Goal: Task Accomplishment & Management: Use online tool/utility

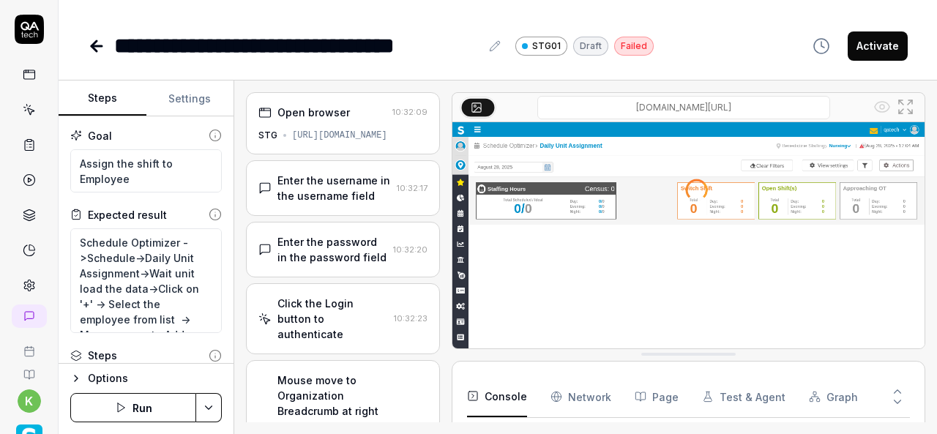
scroll to position [291, 0]
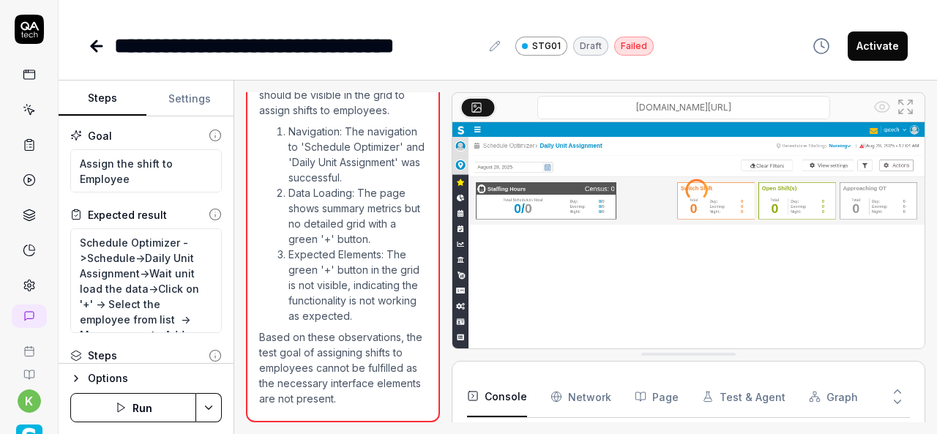
click at [27, 109] on icon at bounding box center [30, 111] width 7 height 7
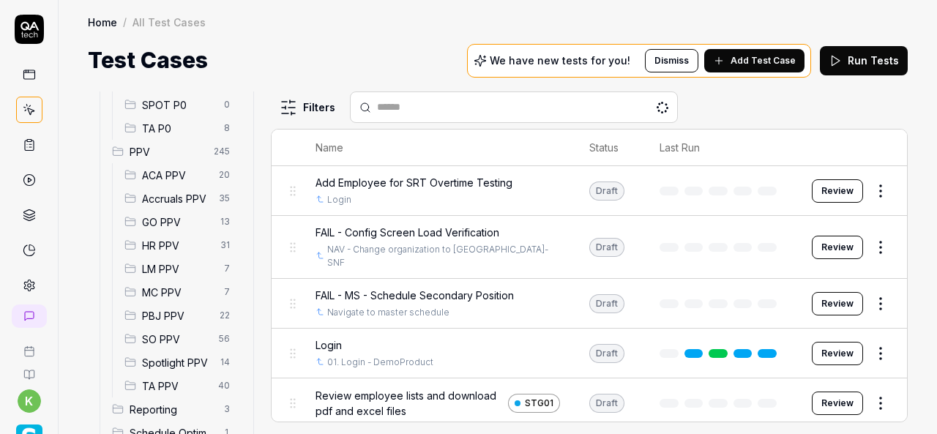
scroll to position [407, 0]
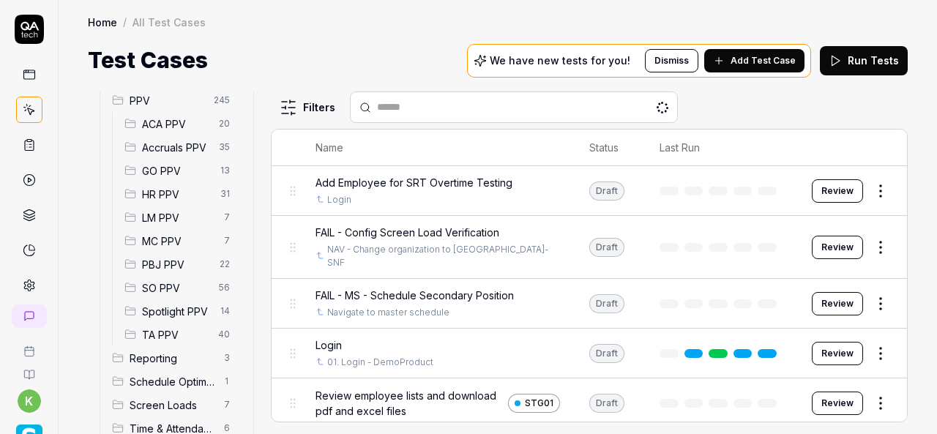
click at [164, 304] on span "Spotlight PPV" at bounding box center [177, 311] width 70 height 15
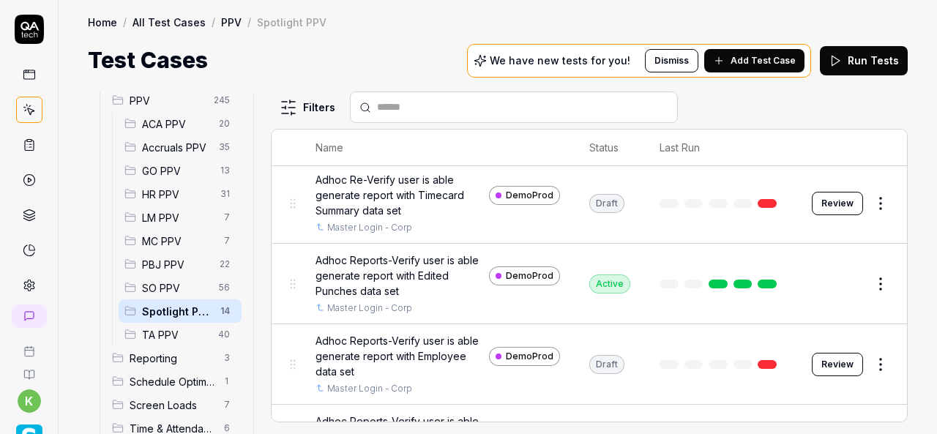
scroll to position [621, 0]
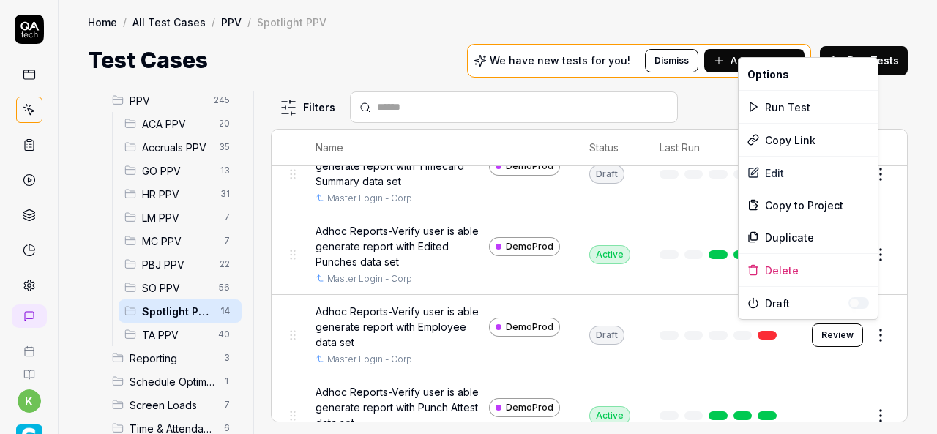
click at [878, 329] on html "k Home / All Test Cases / PPV / Spotlight PPV Home / All Test Cases / PPV / Spo…" at bounding box center [468, 217] width 937 height 434
click at [777, 105] on div "Run Test" at bounding box center [807, 107] width 139 height 32
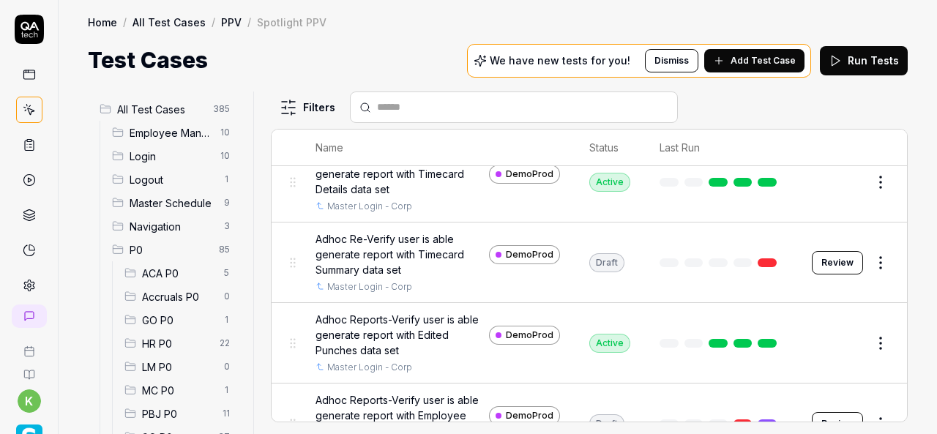
scroll to position [532, 0]
click at [831, 263] on button "Review" at bounding box center [837, 263] width 51 height 23
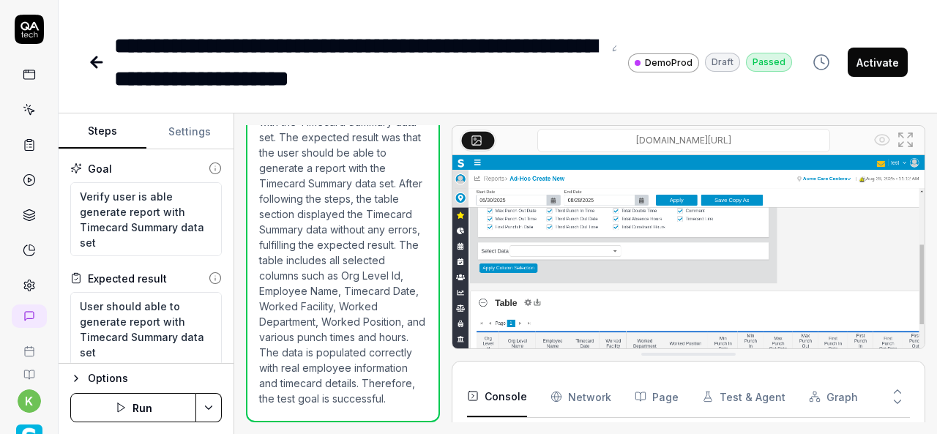
scroll to position [5000, 0]
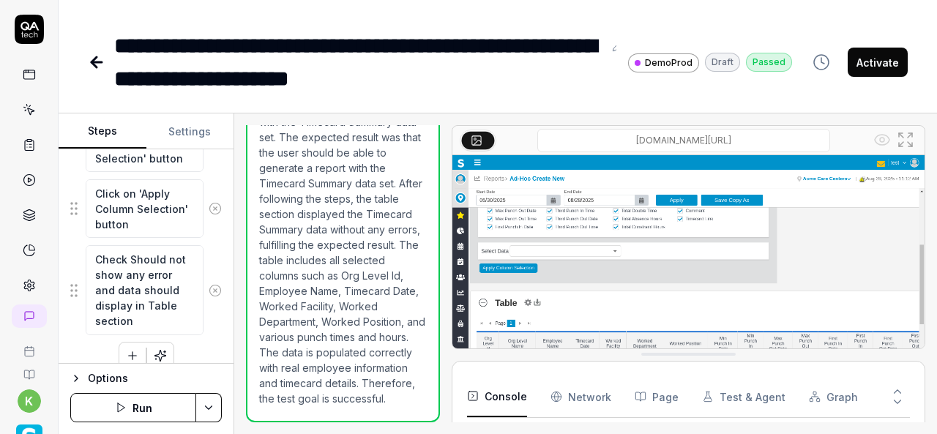
scroll to position [954, 0]
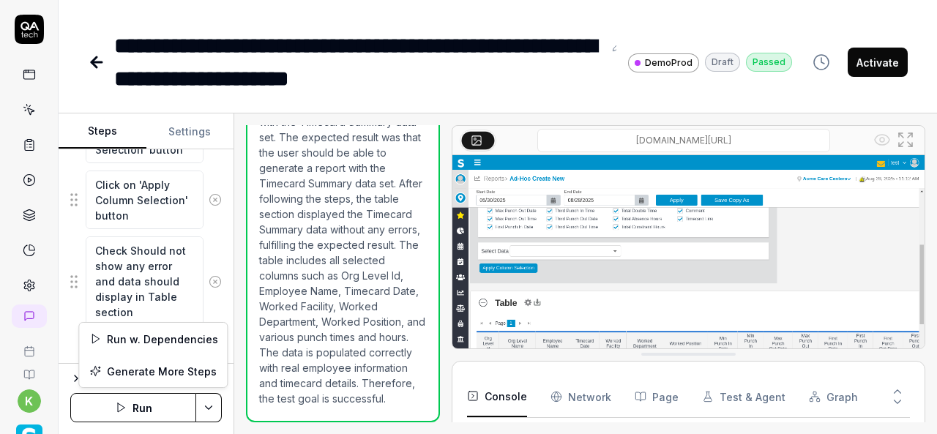
click at [214, 410] on html "**********" at bounding box center [468, 217] width 937 height 434
click at [174, 343] on div "Run w. Dependencies" at bounding box center [153, 339] width 148 height 32
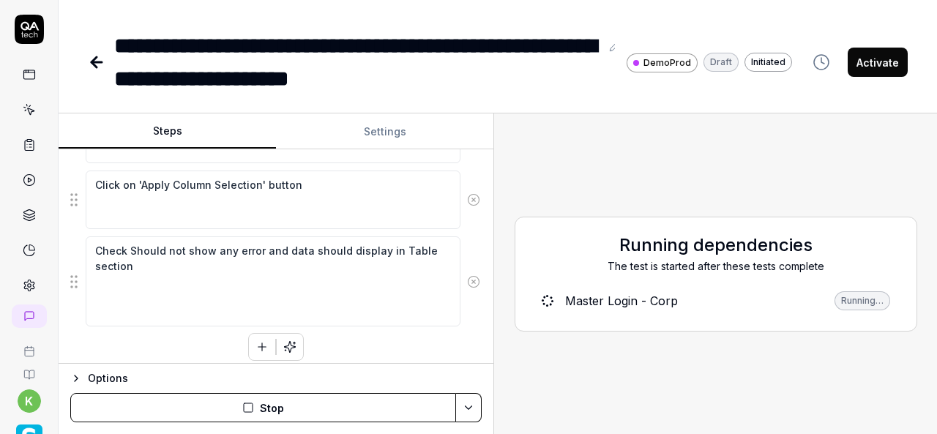
click at [493, 320] on div "Steps Settings Goal Verify user is able generate report with Timecard Summary d…" at bounding box center [498, 273] width 878 height 321
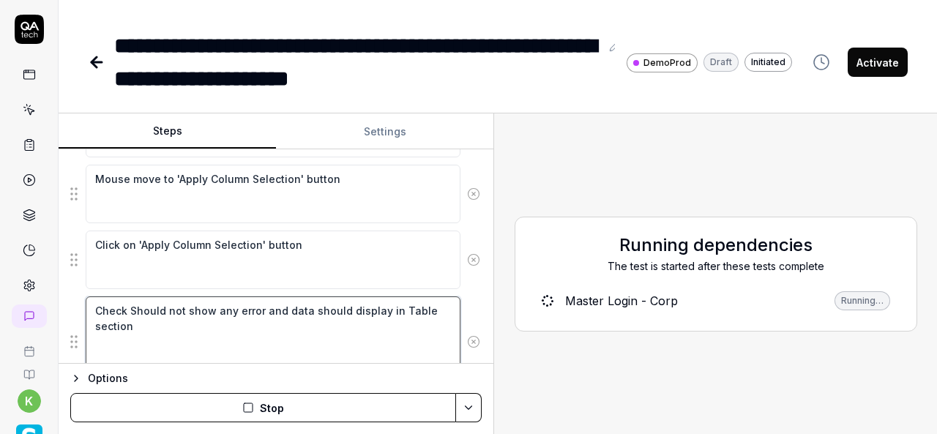
scroll to position [571, 0]
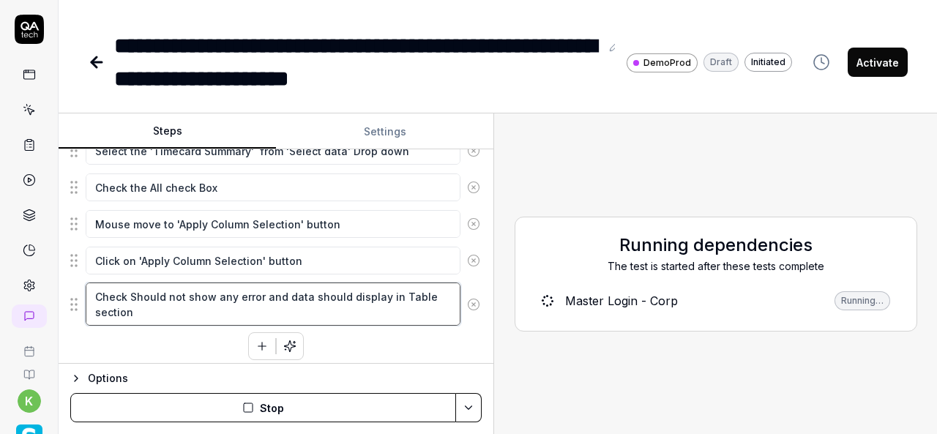
drag, startPoint x: 143, startPoint y: 320, endPoint x: 91, endPoint y: 284, distance: 63.1
click at [91, 284] on textarea "Check Should not show any error and data should display in Table section" at bounding box center [273, 304] width 375 height 43
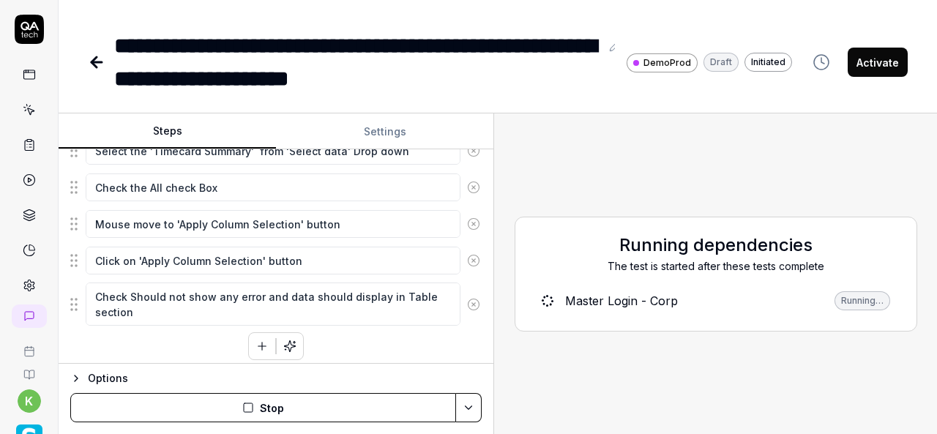
click at [585, 127] on div "Running dependencies The test is started after these tests complete Master Logi…" at bounding box center [715, 273] width 419 height 297
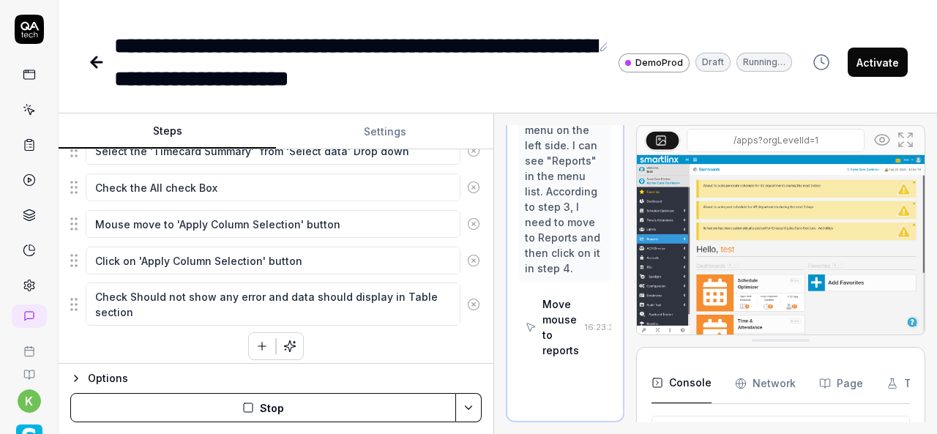
scroll to position [416, 0]
click at [446, 45] on div "**********" at bounding box center [352, 62] width 476 height 66
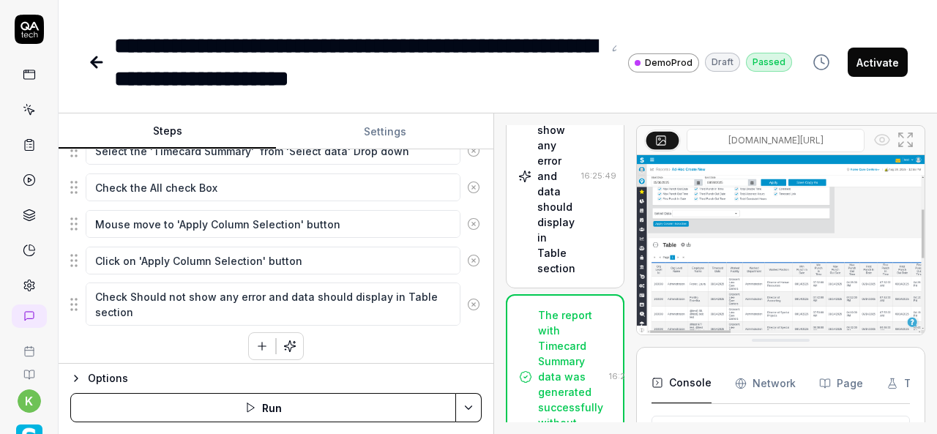
scroll to position [1097, 0]
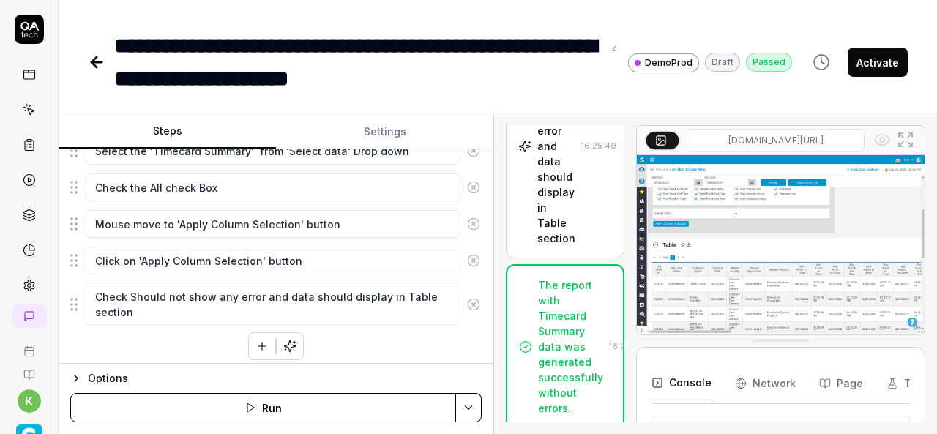
click at [102, 69] on icon at bounding box center [97, 62] width 18 height 18
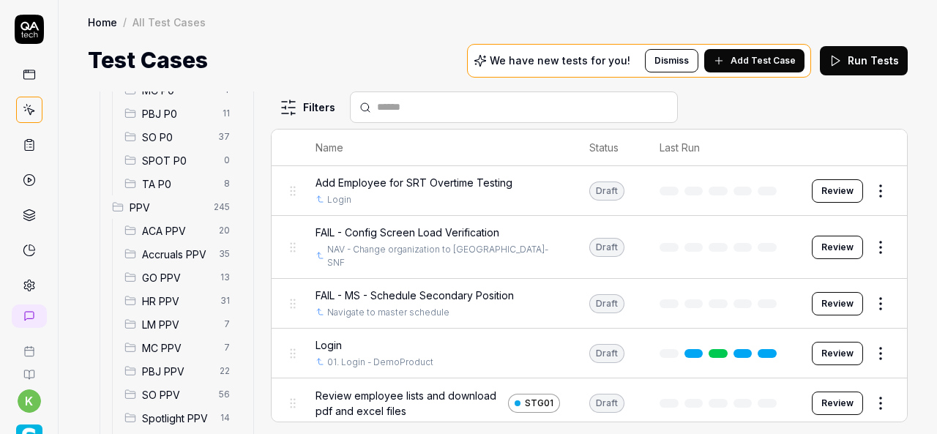
scroll to position [338, 0]
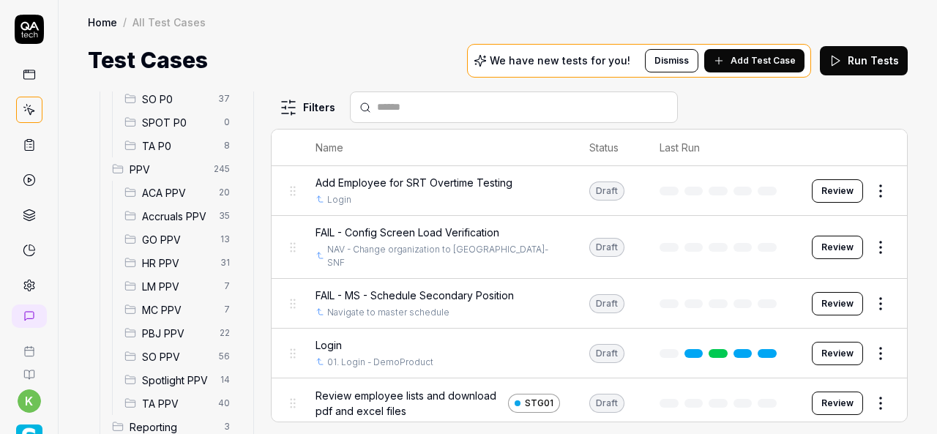
click at [192, 358] on span "SO PPV" at bounding box center [176, 356] width 68 height 15
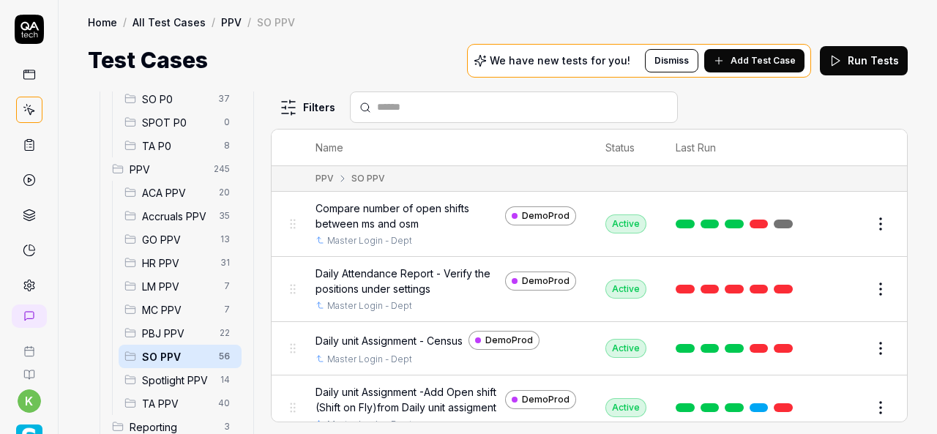
click at [180, 390] on div "Spotlight PPV 14" at bounding box center [180, 379] width 123 height 23
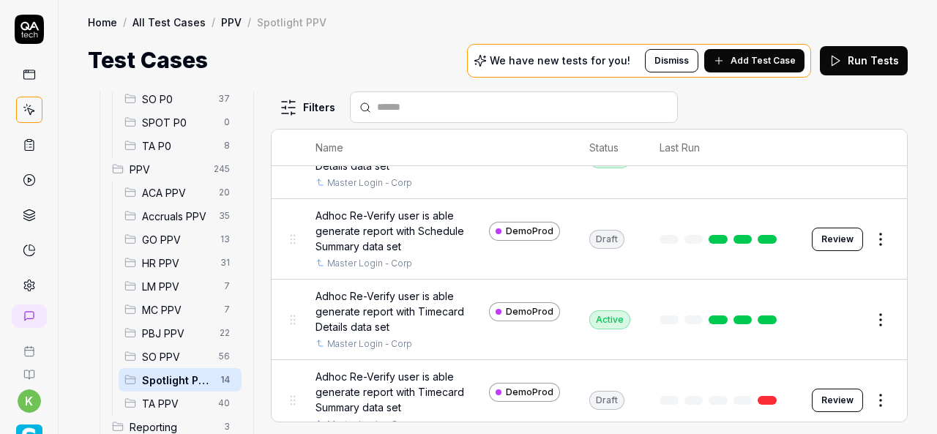
scroll to position [396, 0]
click at [827, 232] on button "Review" at bounding box center [837, 238] width 51 height 23
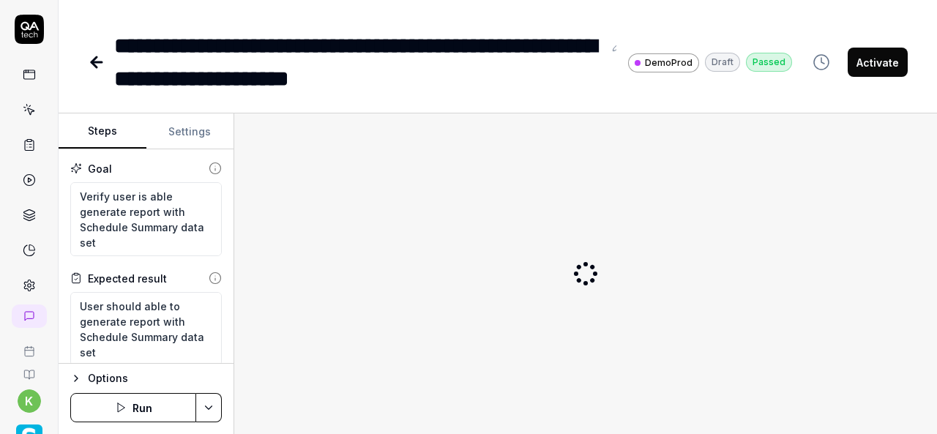
type textarea "*"
click at [890, 68] on button "Activate" at bounding box center [878, 62] width 60 height 29
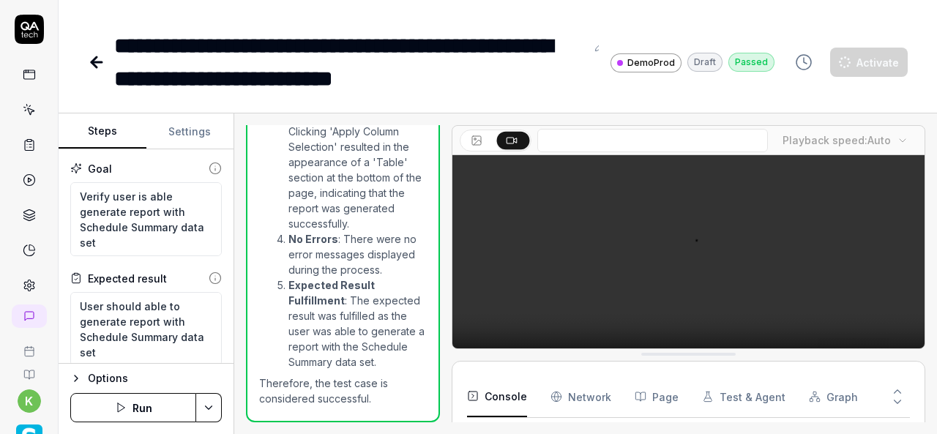
scroll to position [1552, 0]
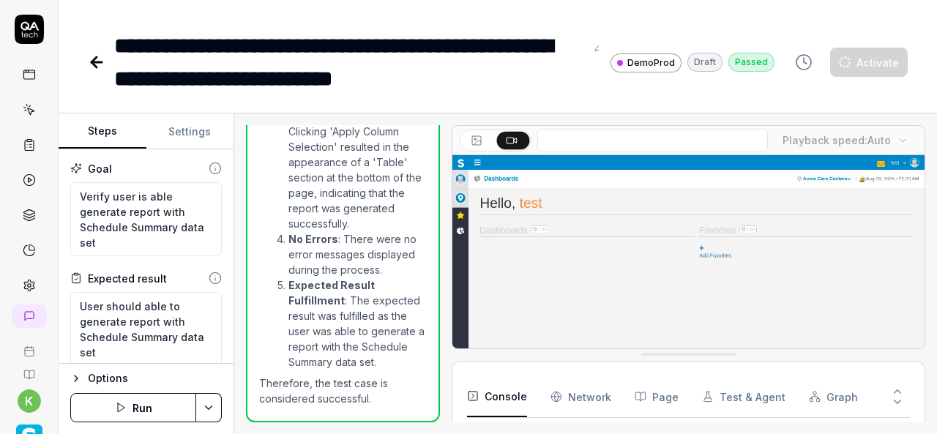
click at [91, 71] on link at bounding box center [98, 62] width 20 height 29
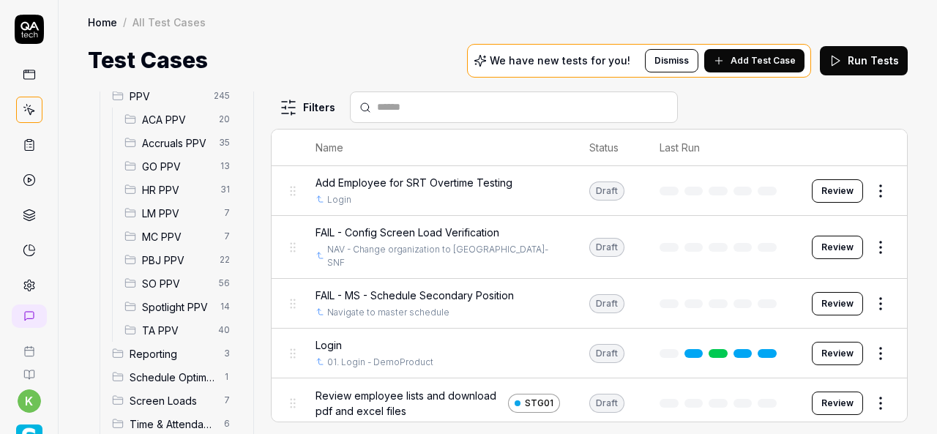
scroll to position [415, 0]
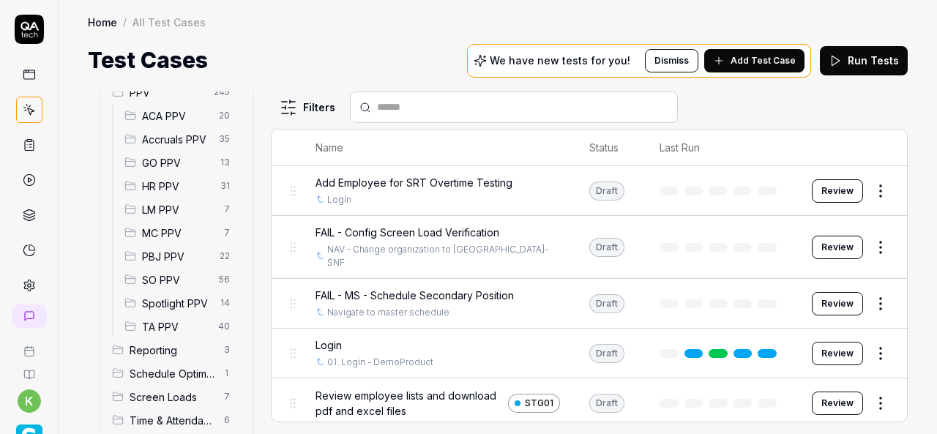
click at [177, 305] on span "Spotlight PPV" at bounding box center [177, 303] width 70 height 15
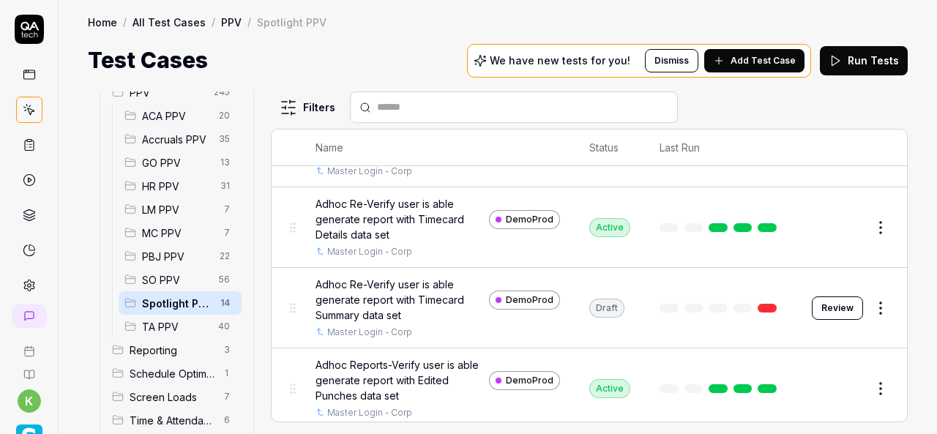
scroll to position [490, 0]
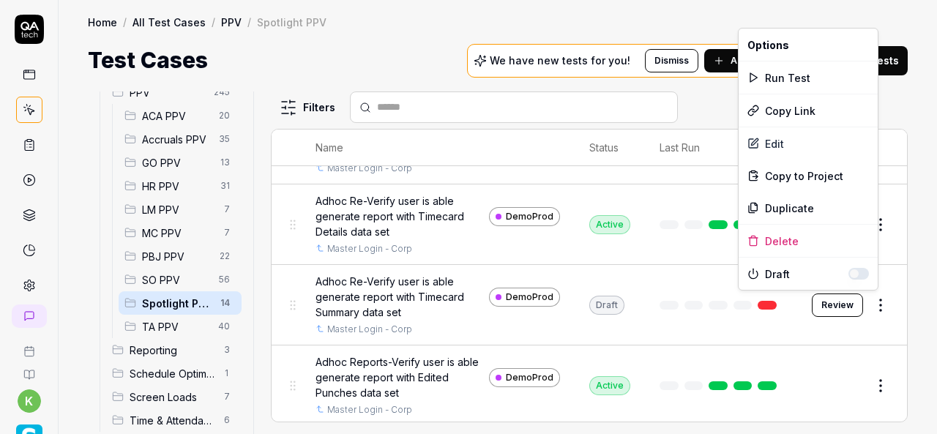
click at [883, 302] on html "k Home / All Test Cases / PPV / Spotlight PPV Home / All Test Cases / PPV / Spo…" at bounding box center [468, 217] width 937 height 434
click at [774, 83] on div "Run Test" at bounding box center [807, 77] width 139 height 32
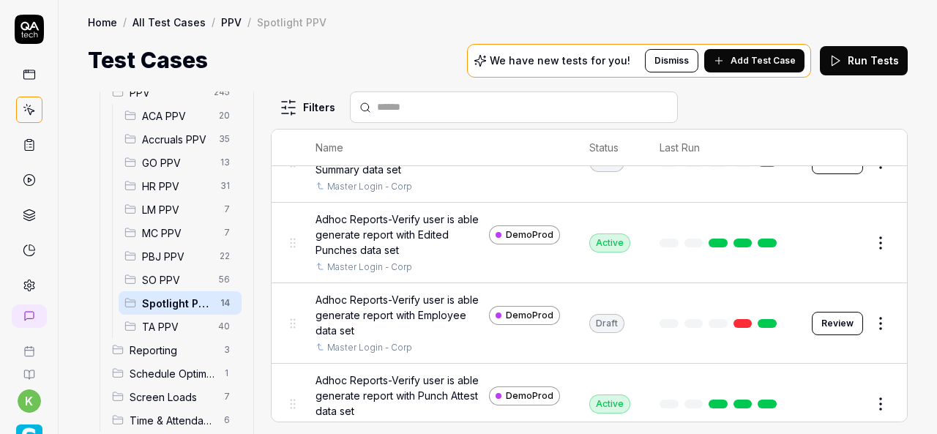
scroll to position [635, 0]
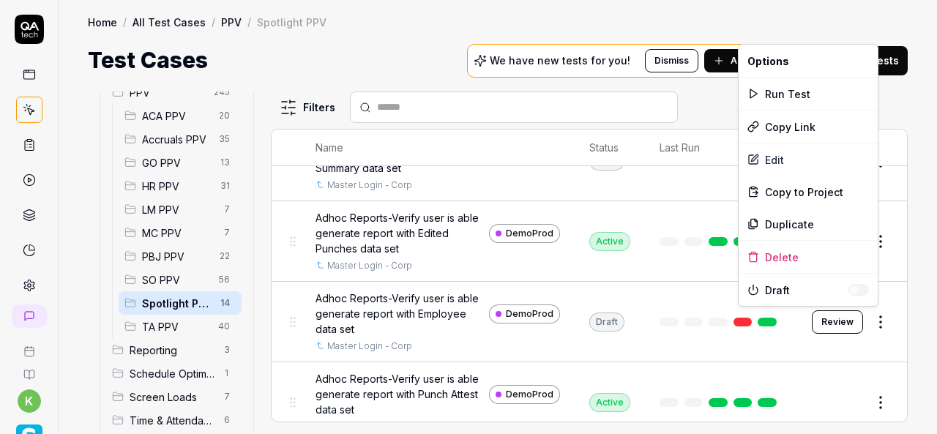
click at [867, 322] on html "k Home / All Test Cases / PPV / Spotlight PPV Home / All Test Cases / PPV / Spo…" at bounding box center [468, 217] width 937 height 434
click at [766, 87] on div "Run Test" at bounding box center [807, 94] width 139 height 32
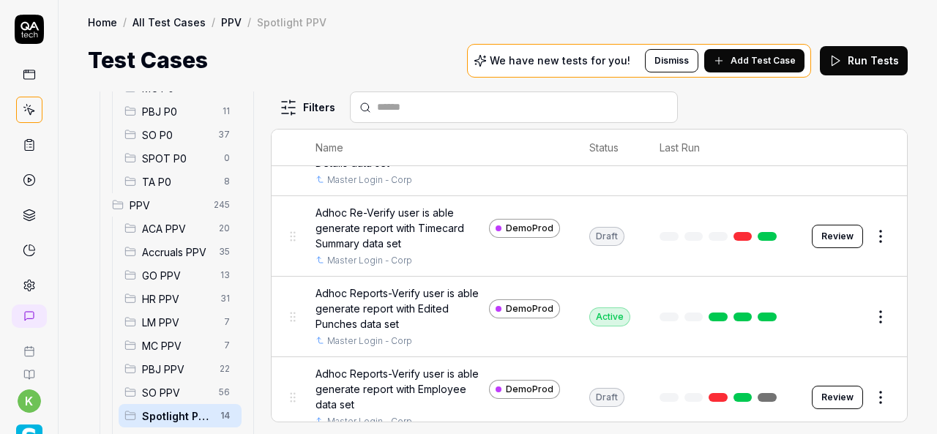
scroll to position [560, 0]
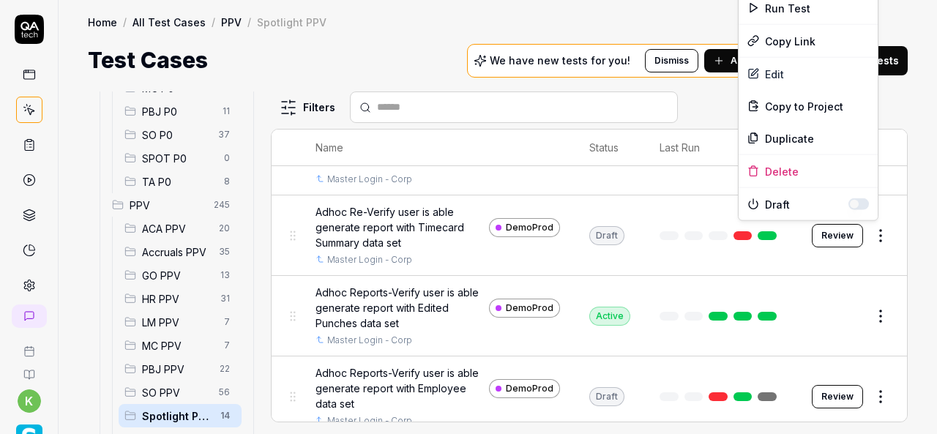
click at [867, 242] on html "k Home / All Test Cases / PPV / Spotlight PPV Home / All Test Cases / PPV / Spo…" at bounding box center [468, 217] width 937 height 434
click at [788, 11] on div "Run Test" at bounding box center [807, 8] width 139 height 32
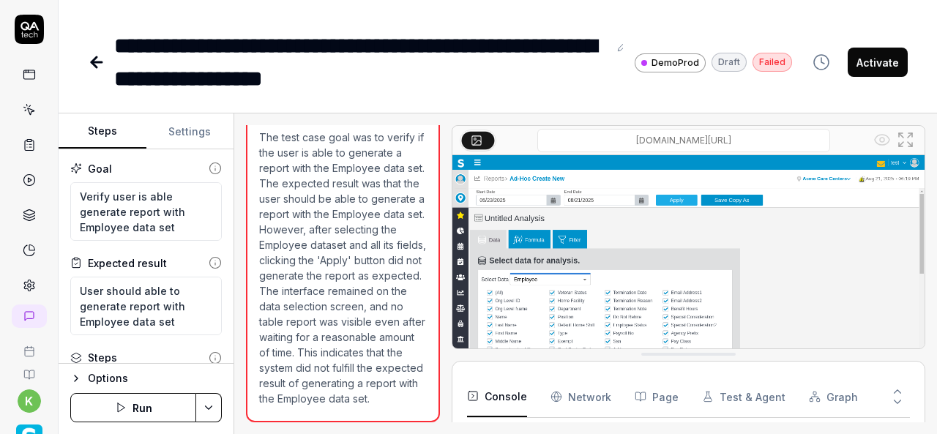
scroll to position [5024, 0]
click at [386, 318] on p "The test case goal was to verify if the user is able to generate a report with …" at bounding box center [343, 268] width 168 height 277
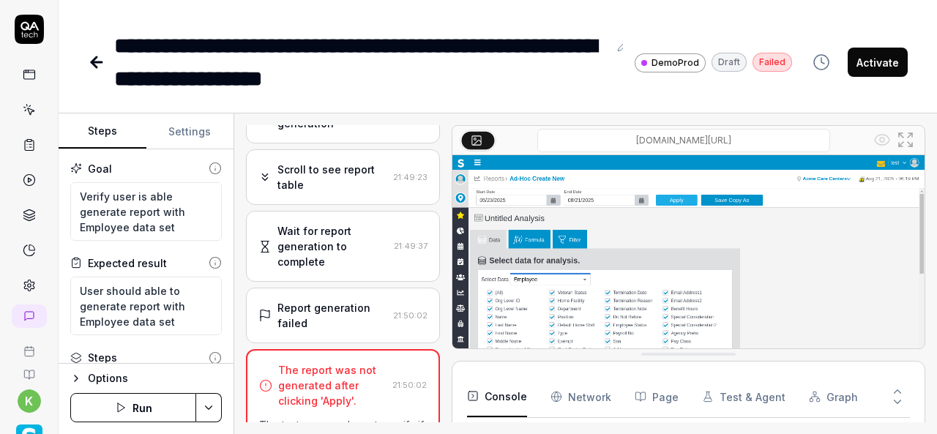
scroll to position [719, 0]
click at [353, 370] on div "The report was not generated after clicking 'Apply'." at bounding box center [332, 387] width 108 height 46
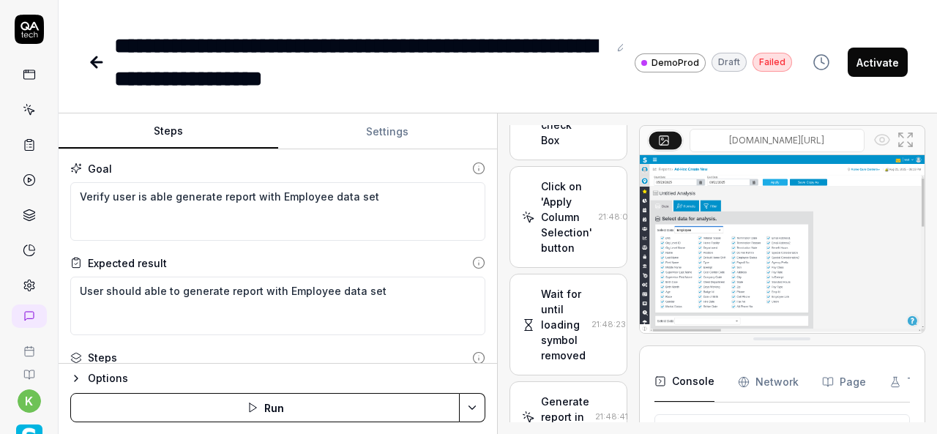
scroll to position [7126, 0]
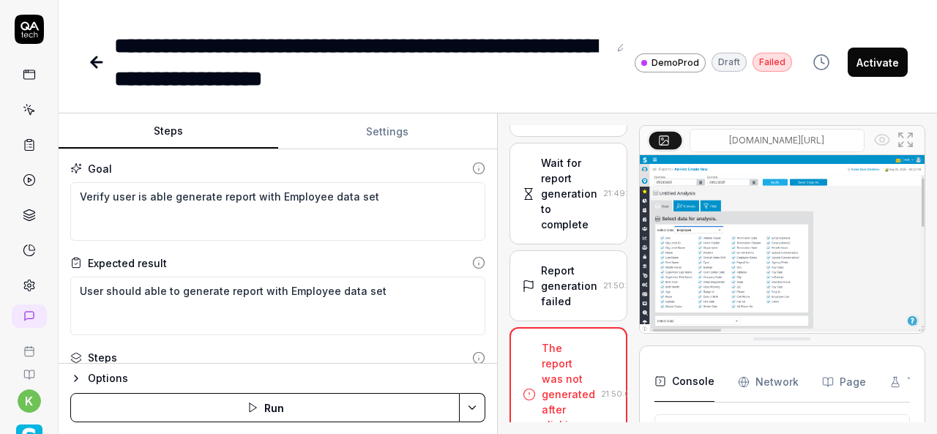
click at [526, 309] on div "Steps Settings Goal Verify user is able generate report with Employee data set …" at bounding box center [498, 273] width 878 height 321
click at [338, 320] on textarea "User should able to generate report with Employee data set" at bounding box center [277, 306] width 415 height 59
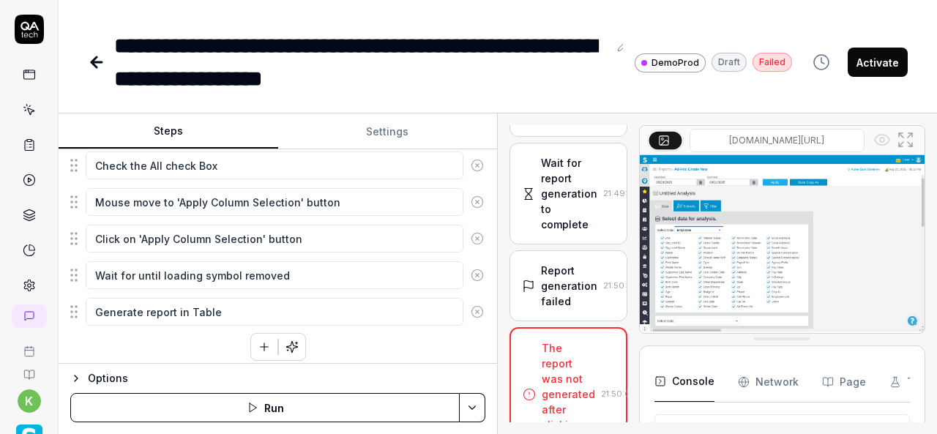
scroll to position [7197, 0]
type textarea "*"
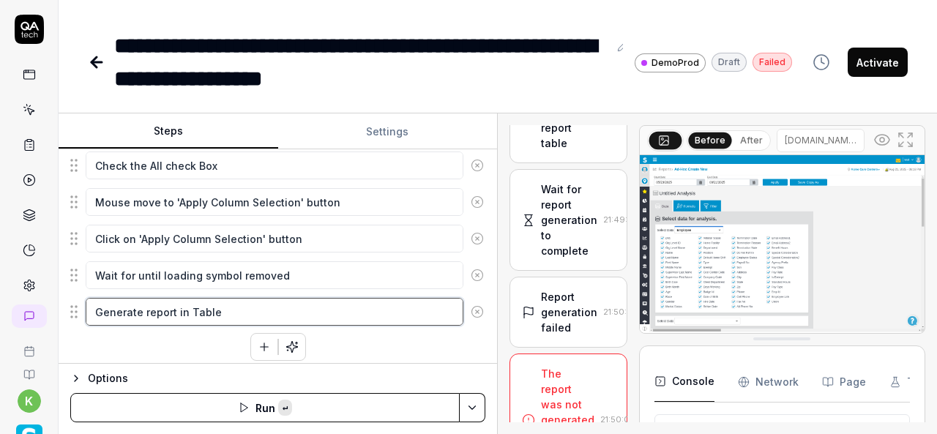
click at [233, 308] on textarea "Generate report in Table" at bounding box center [275, 312] width 378 height 28
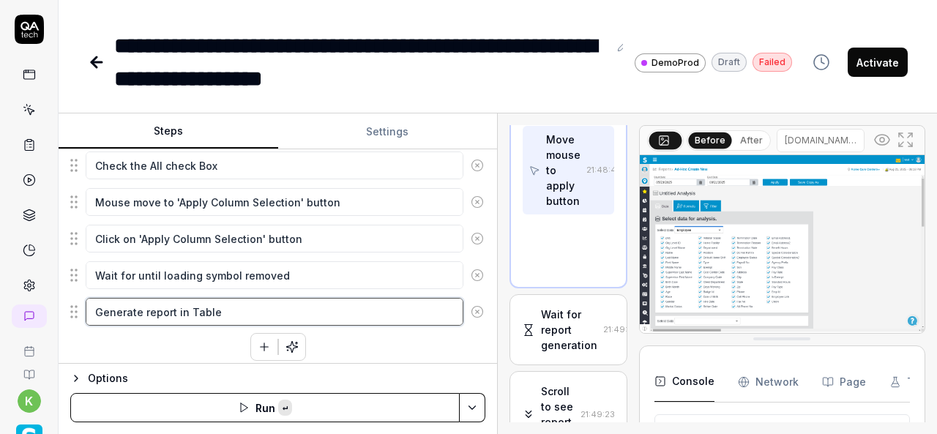
scroll to position [1676, 0]
paste textarea "Check Should not show any error and data should display in Table section"
type textarea "Check Should not show any error and data should display in Table section"
type textarea "*"
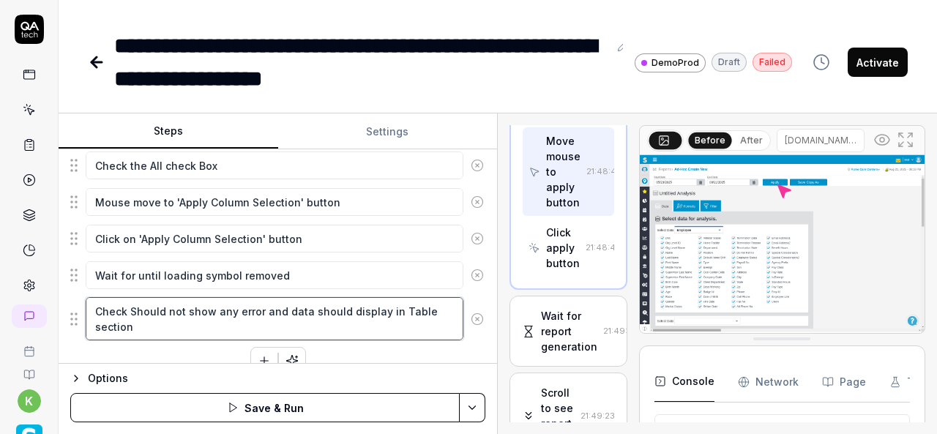
type textarea "Check Should not show any error and data should display in Table section"
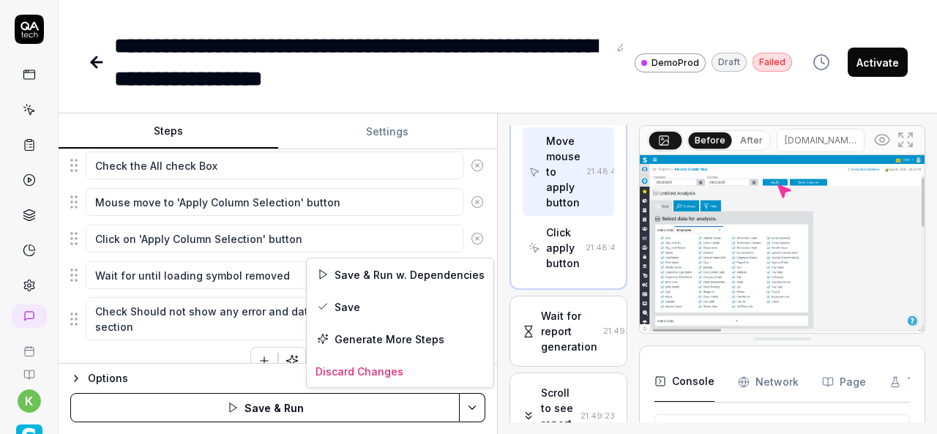
click at [471, 406] on html "**********" at bounding box center [468, 217] width 937 height 434
click at [382, 276] on div "Save & Run w. Dependencies" at bounding box center [400, 274] width 187 height 32
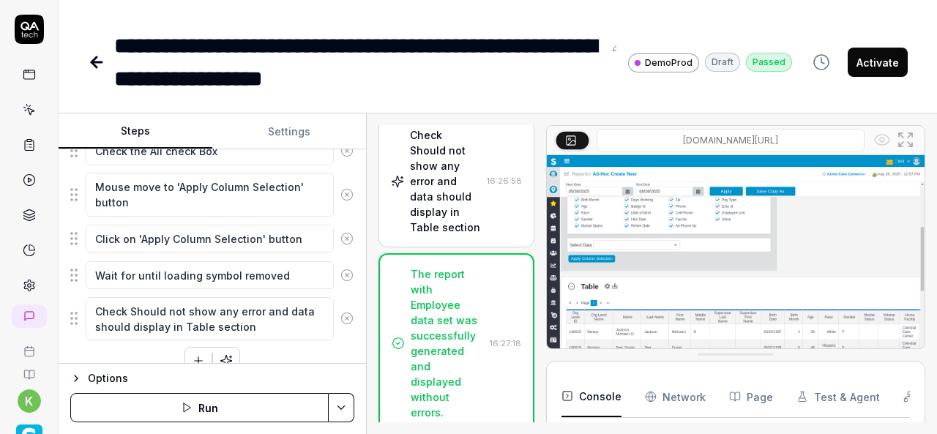
scroll to position [870, 0]
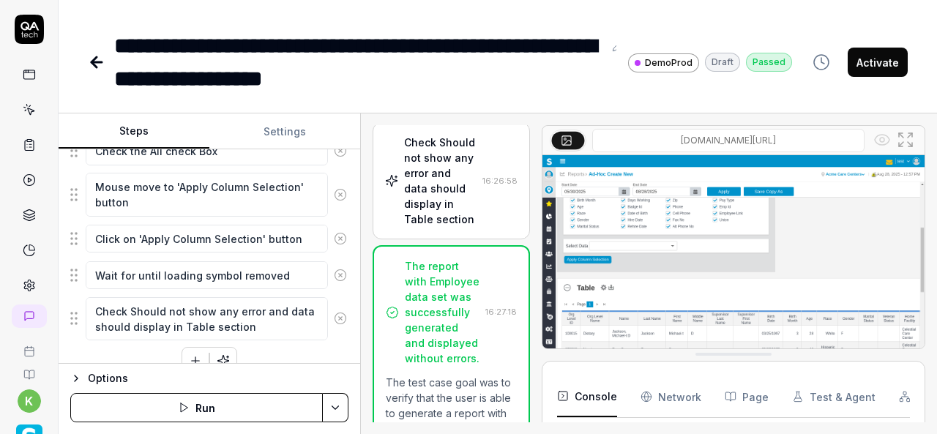
click at [360, 274] on div "Steps Settings Goal Verify user is able generate report with Employee data set …" at bounding box center [498, 273] width 878 height 321
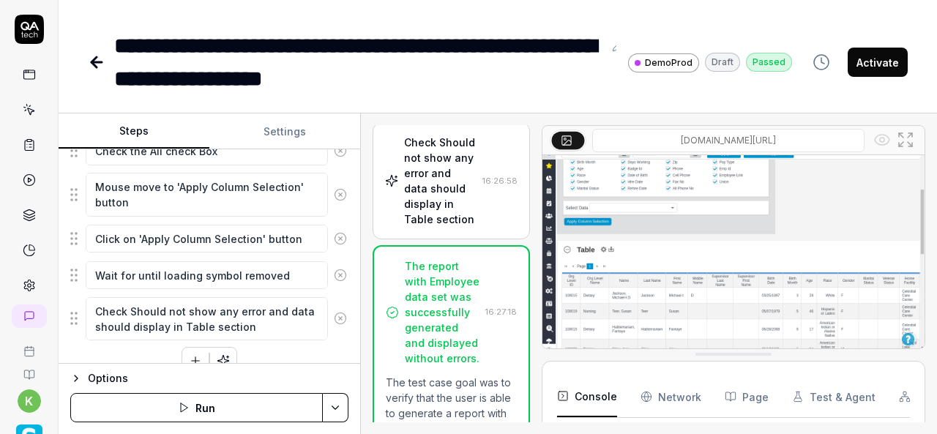
type textarea "*"
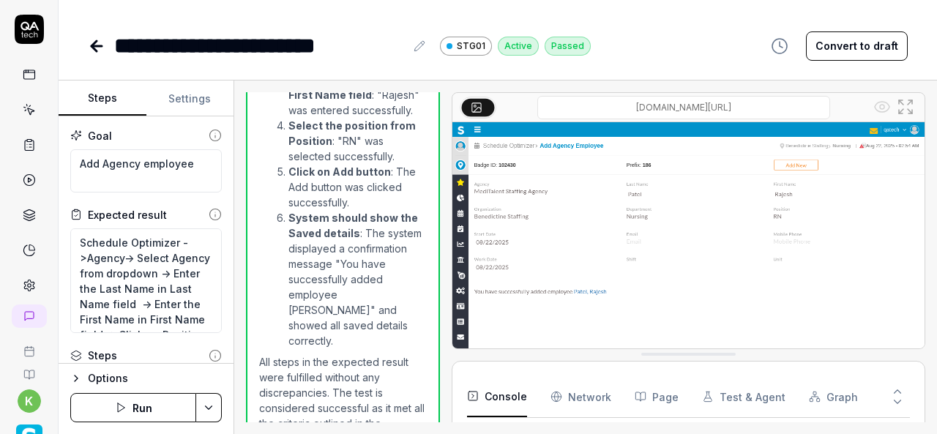
scroll to position [309, 0]
type textarea "*"
